Goal: Task Accomplishment & Management: Manage account settings

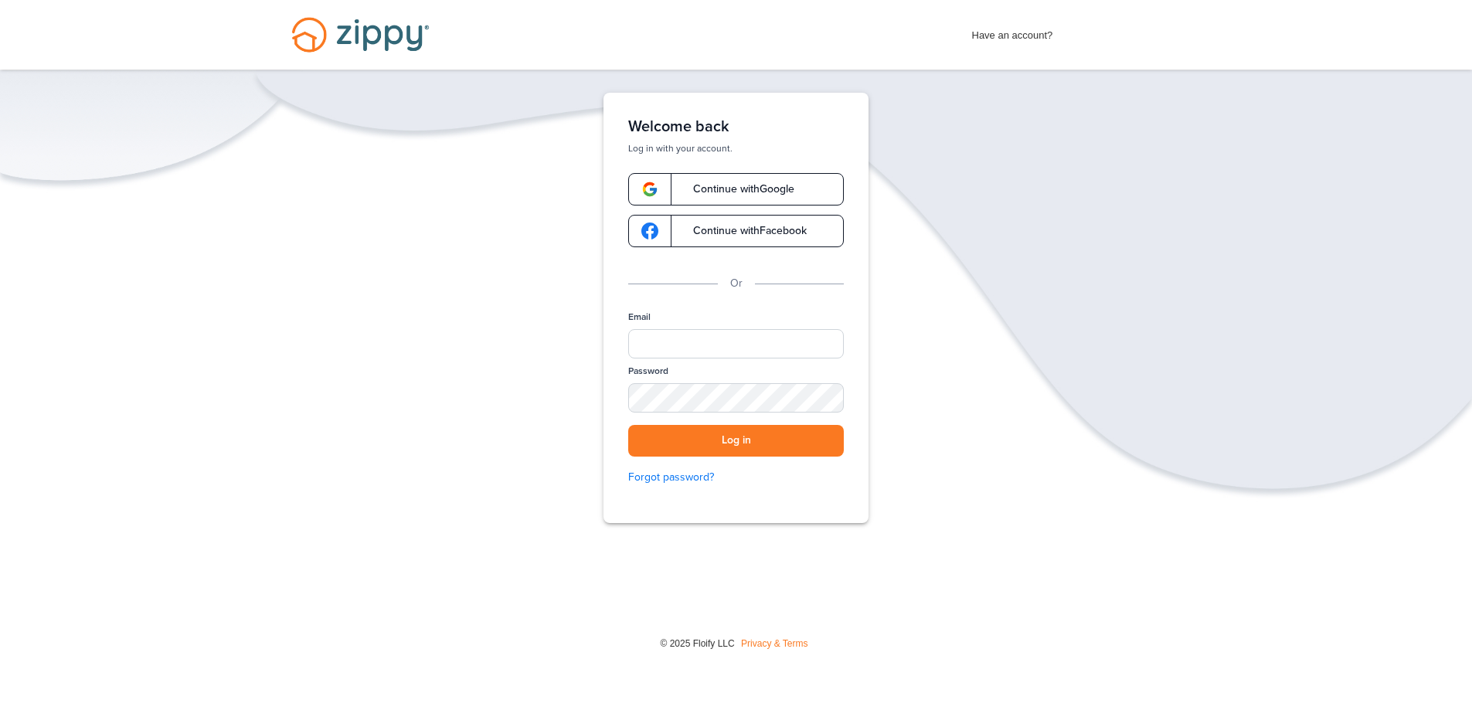
click at [898, 329] on div "Verify your Email We just resent an email with a link to set your password to .…" at bounding box center [736, 356] width 1472 height 526
click at [706, 345] on input "Email" at bounding box center [736, 343] width 216 height 29
type input "**********"
click at [628, 425] on button "Log in" at bounding box center [736, 441] width 216 height 32
